Goal: Use online tool/utility: Utilize a website feature to perform a specific function

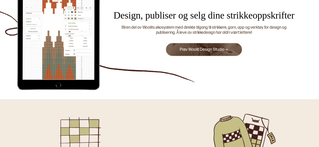
scroll to position [51, 0]
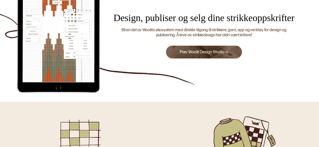
click at [204, 51] on link "Prøv Woolit Design Studio" at bounding box center [204, 52] width 48 height 5
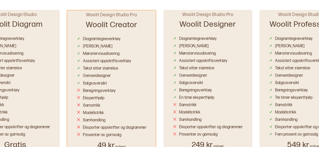
scroll to position [426, 0]
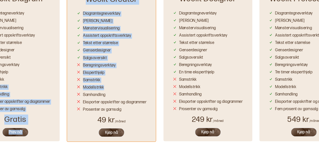
drag, startPoint x: 46, startPoint y: 81, endPoint x: 135, endPoint y: 84, distance: 88.4
click at [135, 84] on div "Woolit Design Studio Woolit Diagram Diagramtegneverktøy [PERSON_NAME] Mønstervi…" at bounding box center [160, 60] width 356 height 171
click at [135, 84] on div "Modellstrikk" at bounding box center [112, 86] width 70 height 7
click at [129, 86] on div "Modellstrikk" at bounding box center [112, 86] width 70 height 7
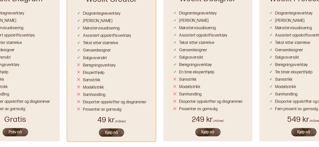
click at [17, 134] on button "Prøv nå" at bounding box center [15, 131] width 27 height 9
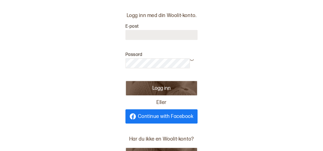
click at [168, 119] on span "Continue with Facebook" at bounding box center [166, 116] width 56 height 5
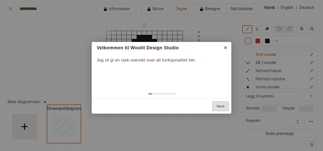
click at [216, 109] on link "Next" at bounding box center [220, 106] width 17 height 10
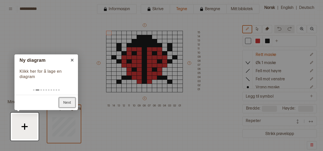
click at [62, 101] on link "Next" at bounding box center [67, 103] width 17 height 10
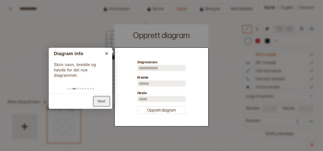
click at [102, 103] on link "Next" at bounding box center [101, 101] width 17 height 10
type input "**"
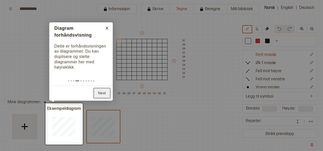
click at [108, 94] on link "Next" at bounding box center [102, 93] width 17 height 10
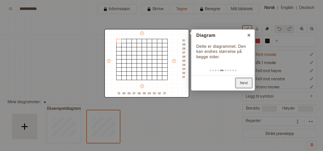
click at [241, 83] on link "Next" at bounding box center [244, 83] width 17 height 10
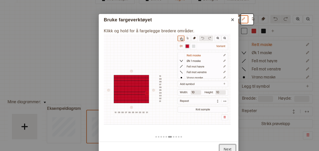
scroll to position [15, 0]
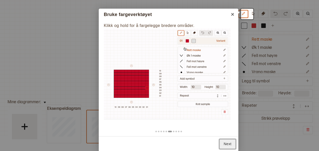
click at [234, 142] on link "Next" at bounding box center [227, 144] width 17 height 10
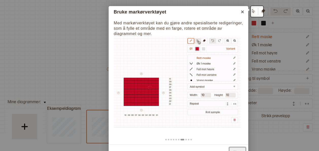
scroll to position [25, 0]
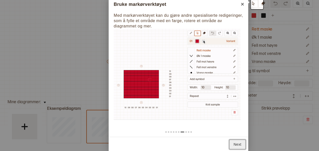
click at [237, 147] on link "Next" at bounding box center [237, 144] width 17 height 10
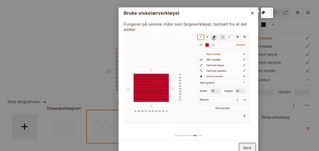
scroll to position [20, 0]
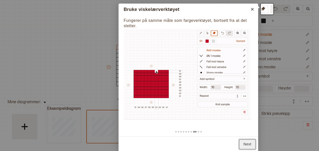
click at [247, 140] on link "Next" at bounding box center [247, 144] width 17 height 10
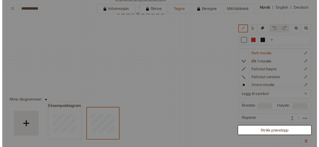
scroll to position [4, 0]
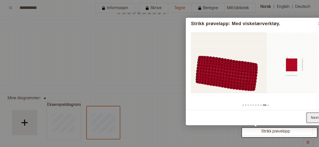
click at [316, 113] on link "Next" at bounding box center [315, 118] width 17 height 10
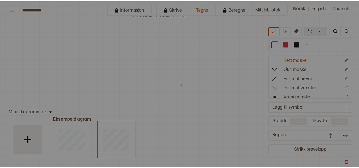
scroll to position [0, 0]
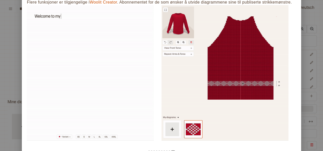
click at [244, 52] on img at bounding box center [224, 72] width 127 height 135
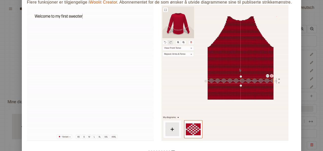
click at [227, 148] on div at bounding box center [161, 150] width 279 height 10
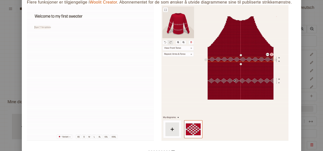
click at [250, 80] on img at bounding box center [224, 72] width 127 height 135
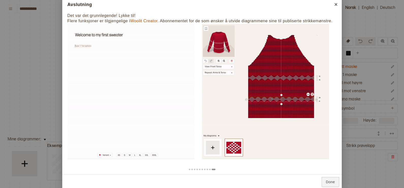
scroll to position [105, 16]
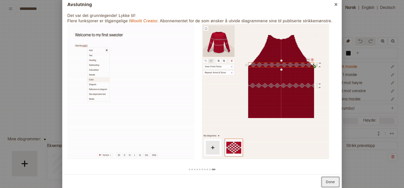
click at [323, 151] on link "Done" at bounding box center [330, 182] width 18 height 10
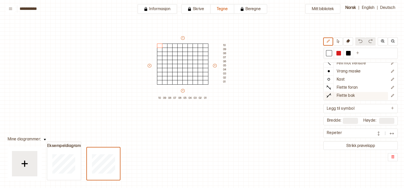
scroll to position [0, 0]
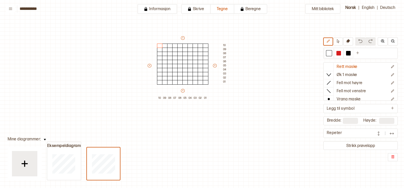
click at [323, 121] on input "**" at bounding box center [386, 121] width 15 height 6
type input "**"
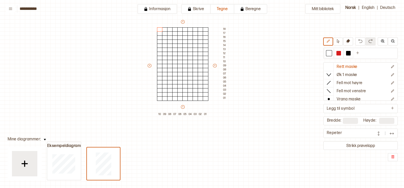
click at [282, 144] on div "Mitt bibliotek Rett maske Øk 1 maske Fell mot høyre Fell mot venstre Vrang mask…" at bounding box center [387, 146] width 807 height 377
click at [184, 42] on div at bounding box center [185, 42] width 6 height 5
click at [323, 53] on div at bounding box center [348, 53] width 5 height 5
click at [185, 40] on div at bounding box center [185, 42] width 6 height 5
click at [190, 46] on div at bounding box center [190, 46] width 6 height 5
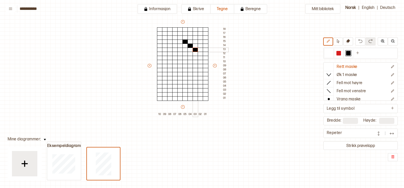
click at [195, 49] on div at bounding box center [195, 50] width 6 height 5
click at [199, 54] on div at bounding box center [201, 54] width 6 height 5
click at [200, 57] on div at bounding box center [201, 58] width 6 height 5
click at [201, 63] on div at bounding box center [201, 62] width 6 height 5
click at [203, 67] on div at bounding box center [206, 66] width 6 height 5
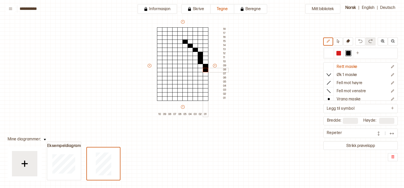
click at [205, 69] on div at bounding box center [206, 70] width 6 height 5
click at [323, 42] on icon at bounding box center [348, 41] width 4 height 4
click at [205, 67] on div at bounding box center [206, 66] width 6 height 5
click at [201, 61] on div at bounding box center [201, 62] width 6 height 5
click at [200, 56] on div at bounding box center [201, 58] width 6 height 5
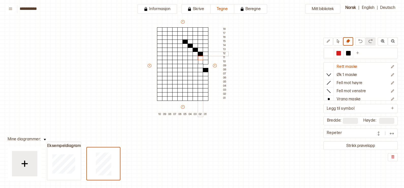
click at [201, 52] on div at bounding box center [201, 54] width 6 height 5
click at [194, 50] on div at bounding box center [195, 50] width 6 height 5
click at [204, 69] on div at bounding box center [206, 70] width 6 height 5
click at [323, 55] on div at bounding box center [348, 53] width 5 height 5
click at [179, 46] on div at bounding box center [180, 46] width 6 height 5
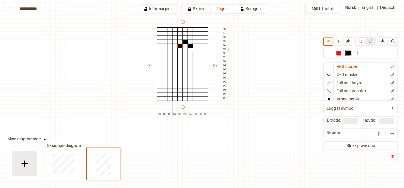
click at [174, 51] on div at bounding box center [175, 50] width 6 height 5
click at [173, 53] on div at bounding box center [175, 54] width 6 height 5
click at [168, 57] on div at bounding box center [170, 58] width 6 height 5
click at [168, 59] on div at bounding box center [170, 58] width 6 height 5
click at [170, 60] on div at bounding box center [170, 62] width 6 height 5
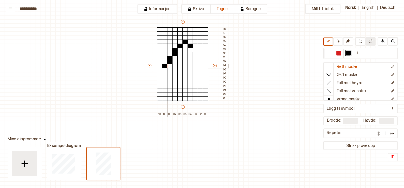
click at [166, 67] on div at bounding box center [165, 66] width 6 height 5
click at [165, 71] on div at bounding box center [165, 70] width 6 height 5
click at [197, 50] on div at bounding box center [195, 50] width 6 height 5
click at [198, 55] on div at bounding box center [201, 54] width 6 height 5
click at [199, 57] on div at bounding box center [201, 58] width 6 height 5
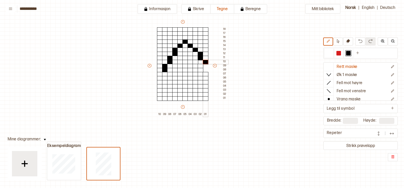
click at [203, 61] on div at bounding box center [206, 62] width 6 height 5
click at [204, 65] on div at bounding box center [206, 66] width 6 height 5
click at [159, 75] on div at bounding box center [160, 74] width 6 height 5
click at [186, 63] on div at bounding box center [185, 62] width 6 height 5
click at [185, 66] on div at bounding box center [185, 66] width 6 height 5
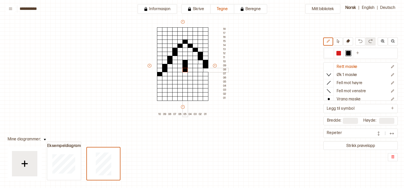
click at [184, 71] on div at bounding box center [185, 70] width 6 height 5
click at [184, 72] on div at bounding box center [185, 74] width 6 height 5
click at [183, 79] on div at bounding box center [185, 78] width 6 height 5
click at [183, 83] on div at bounding box center [185, 82] width 6 height 5
click at [183, 86] on div at bounding box center [185, 86] width 6 height 5
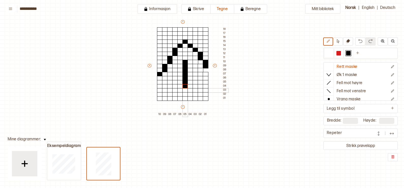
click at [183, 92] on div at bounding box center [185, 90] width 6 height 5
click at [182, 97] on div at bounding box center [185, 98] width 6 height 5
click at [184, 92] on div at bounding box center [185, 94] width 6 height 5
click at [178, 92] on div at bounding box center [180, 90] width 6 height 5
click at [174, 88] on div at bounding box center [175, 86] width 6 height 5
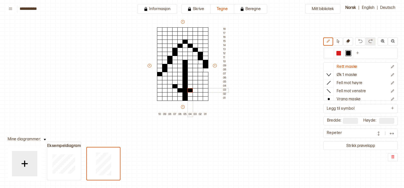
click at [189, 90] on div at bounding box center [190, 90] width 6 height 5
click at [194, 85] on div at bounding box center [195, 86] width 6 height 5
click at [189, 80] on div at bounding box center [190, 78] width 6 height 5
click at [194, 75] on div at bounding box center [195, 74] width 6 height 5
click at [190, 66] on div at bounding box center [190, 66] width 6 height 5
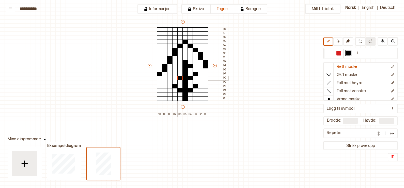
click at [179, 77] on div at bounding box center [180, 78] width 6 height 5
click at [173, 73] on div at bounding box center [175, 74] width 6 height 5
click at [168, 83] on div at bounding box center [170, 82] width 6 height 5
click at [200, 84] on div at bounding box center [201, 82] width 6 height 5
click at [178, 63] on div at bounding box center [180, 62] width 6 height 5
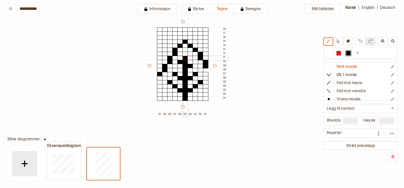
click at [185, 58] on div at bounding box center [185, 58] width 6 height 5
click at [323, 42] on icon at bounding box center [348, 41] width 4 height 4
click at [179, 61] on div at bounding box center [180, 62] width 6 height 5
click at [323, 51] on div at bounding box center [348, 53] width 5 height 5
click at [180, 65] on div at bounding box center [180, 66] width 6 height 5
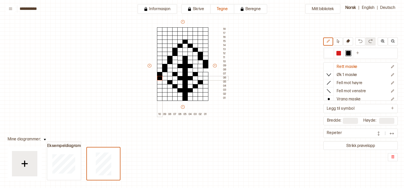
click at [158, 79] on div at bounding box center [160, 78] width 6 height 5
click at [205, 69] on div at bounding box center [206, 70] width 6 height 5
click at [185, 37] on div at bounding box center [185, 38] width 6 height 5
click at [323, 43] on icon at bounding box center [348, 41] width 4 height 4
click at [185, 37] on div at bounding box center [185, 38] width 6 height 5
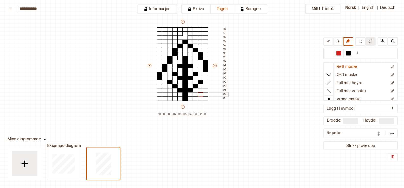
click at [201, 95] on div at bounding box center [201, 94] width 6 height 5
click at [323, 42] on icon at bounding box center [348, 41] width 4 height 4
drag, startPoint x: 185, startPoint y: 56, endPoint x: 184, endPoint y: 97, distance: 40.6
click at [184, 97] on div "+ + + + 10 09 08 07 06 05 04 03 02 01 18 17 16 15 14 13 12 11 10 09 08 07 06 05…" at bounding box center [187, 68] width 81 height 98
click at [182, 65] on div at bounding box center [180, 66] width 6 height 5
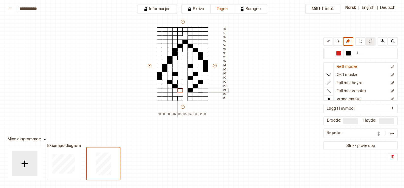
drag, startPoint x: 182, startPoint y: 66, endPoint x: 179, endPoint y: 88, distance: 23.0
click at [179, 89] on div "+ + + + 10 09 08 07 06 05 04 03 02 01 18 17 16 15 14 13 12 11 10 09 08 07 06 05…" at bounding box center [187, 68] width 81 height 98
drag, startPoint x: 169, startPoint y: 72, endPoint x: 188, endPoint y: 91, distance: 27.1
click at [188, 91] on div "+ + + + 10 09 08 07 06 05 04 03 02 01 18 17 16 15 14 13 12 11 10 09 08 07 06 05…" at bounding box center [187, 68] width 81 height 98
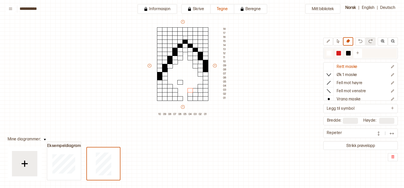
drag, startPoint x: 349, startPoint y: 55, endPoint x: 349, endPoint y: 57, distance: 2.6
click at [323, 54] on div at bounding box center [348, 53] width 5 height 5
click at [184, 46] on div at bounding box center [185, 46] width 6 height 5
click at [188, 49] on div at bounding box center [190, 50] width 6 height 5
click at [192, 53] on div at bounding box center [195, 54] width 6 height 5
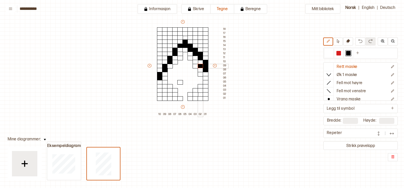
click at [198, 64] on div at bounding box center [201, 66] width 6 height 5
click at [323, 39] on img at bounding box center [360, 41] width 4 height 4
click at [179, 51] on div "+ + + + 10 09 08 07 06 05 04 03 02 01 18 17 16 15 14 13 12 11 10 09 08 07 06 05…" at bounding box center [187, 68] width 81 height 98
click at [175, 59] on div at bounding box center [175, 58] width 6 height 5
click at [169, 67] on div at bounding box center [170, 66] width 6 height 5
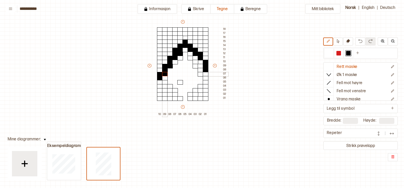
click at [165, 74] on div at bounding box center [165, 74] width 6 height 5
click at [198, 63] on div at bounding box center [201, 62] width 6 height 5
click at [183, 63] on div at bounding box center [185, 62] width 6 height 5
click at [187, 67] on div at bounding box center [190, 66] width 6 height 5
click at [192, 71] on div at bounding box center [195, 70] width 6 height 5
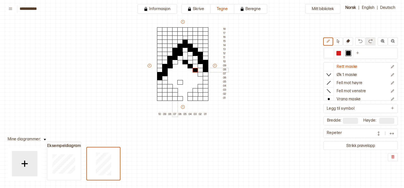
click at [174, 70] on div at bounding box center [175, 70] width 6 height 5
click at [180, 75] on div at bounding box center [180, 74] width 6 height 5
click at [185, 79] on div at bounding box center [185, 78] width 6 height 5
click at [193, 80] on div at bounding box center [195, 78] width 6 height 5
click at [323, 42] on img at bounding box center [360, 41] width 4 height 4
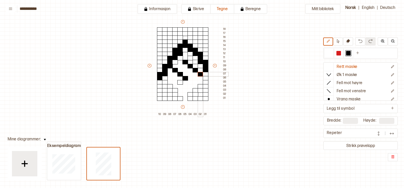
click at [198, 74] on div at bounding box center [201, 74] width 6 height 5
click at [281, 124] on div "Mitt bibliotek Rett maske Øk 1 maske Fell mot høyre Fell mot venstre Vrang mask…" at bounding box center [387, 146] width 807 height 377
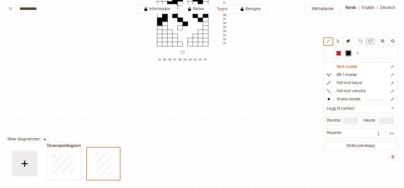
scroll to position [105, 16]
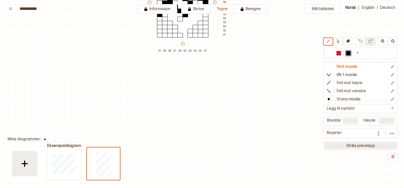
click at [323, 147] on button "Strikk prøvelapp" at bounding box center [360, 145] width 73 height 7
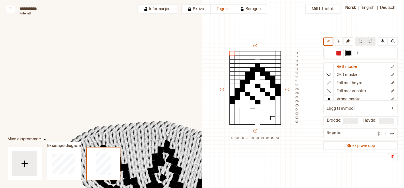
scroll to position [0, 0]
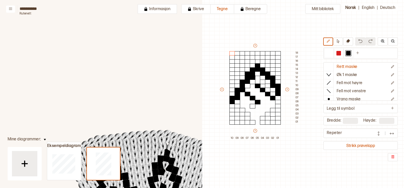
click at [196, 76] on icon at bounding box center [403, 188] width 807 height 377
click at [140, 83] on icon at bounding box center [403, 188] width 807 height 377
click at [78, 151] on div at bounding box center [63, 164] width 33 height 33
type input "**"
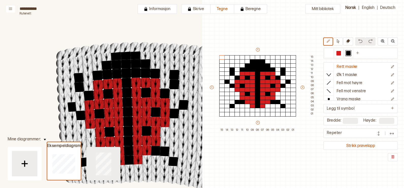
type input "**"
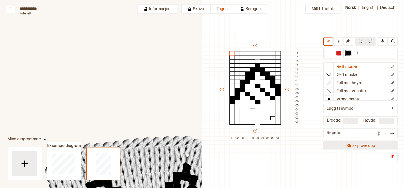
click at [323, 143] on button "Strikk prøvelapp" at bounding box center [360, 145] width 73 height 7
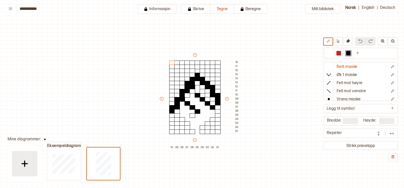
scroll to position [0, 4]
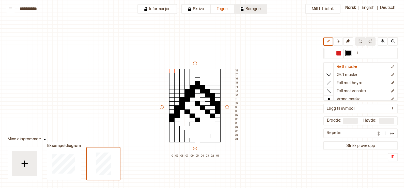
click at [251, 9] on button "Beregne" at bounding box center [250, 9] width 33 height 10
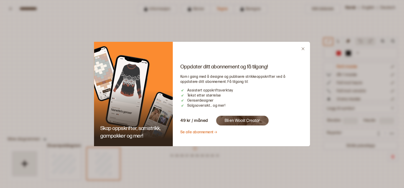
click at [302, 47] on div "Oppdater ditt abonnement og få tilgang! Kom i gang med å designe og publisere s…" at bounding box center [241, 94] width 137 height 105
click at [304, 47] on div "Oppdater ditt abonnement og få tilgang! Kom i gang med å designe og publisere s…" at bounding box center [241, 94] width 137 height 105
click at [303, 48] on icon "Close" at bounding box center [303, 49] width 4 height 4
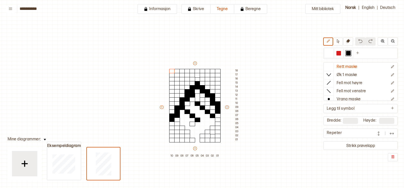
click at [323, 134] on img at bounding box center [378, 133] width 5 height 5
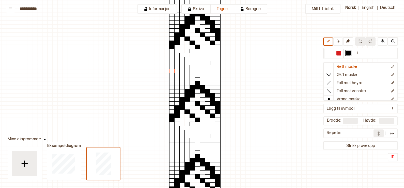
click at [323, 132] on img at bounding box center [378, 133] width 5 height 5
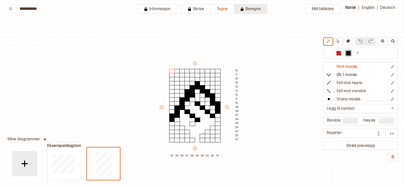
click at [254, 10] on button "Beregne" at bounding box center [250, 9] width 33 height 10
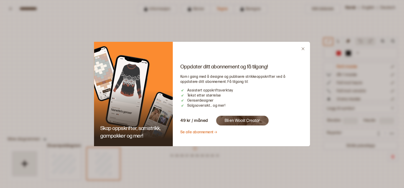
click at [303, 50] on icon "Close" at bounding box center [303, 49] width 4 height 4
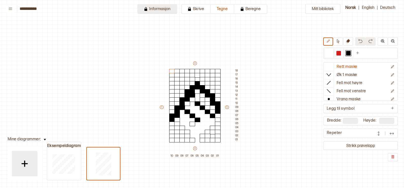
click at [166, 10] on button "Informasjon" at bounding box center [157, 9] width 40 height 10
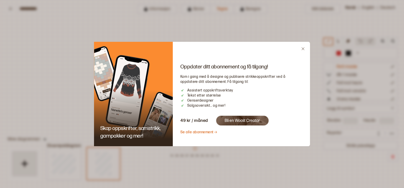
click at [302, 50] on icon "Close" at bounding box center [303, 49] width 4 height 4
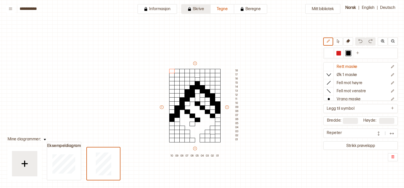
click at [197, 10] on button "Skrive" at bounding box center [195, 9] width 29 height 10
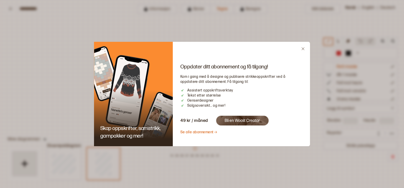
click at [302, 49] on icon "Close" at bounding box center [302, 48] width 3 height 3
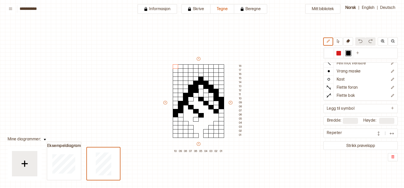
scroll to position [0, 0]
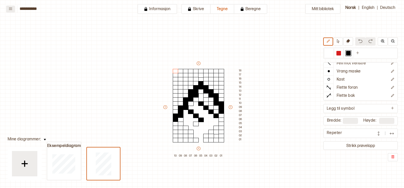
click at [11, 8] on icon at bounding box center [11, 9] width 4 height 4
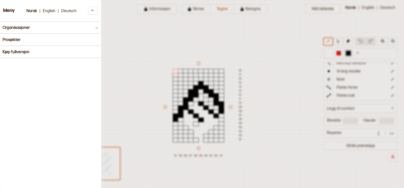
click at [125, 38] on div at bounding box center [202, 94] width 404 height 188
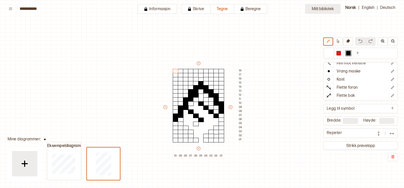
click at [319, 6] on button "Mitt bibliotek" at bounding box center [322, 9] width 35 height 10
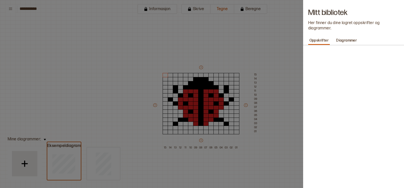
type input "**"
click at [242, 17] on div at bounding box center [202, 94] width 404 height 188
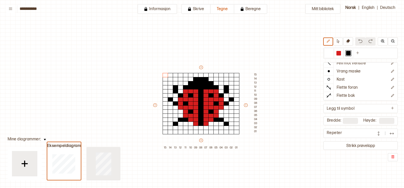
type input "**"
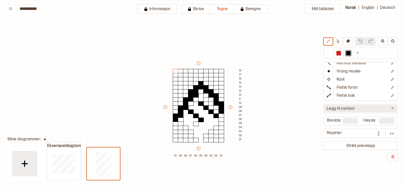
click at [323, 106] on icon at bounding box center [392, 108] width 4 height 4
